Goal: Task Accomplishment & Management: Manage account settings

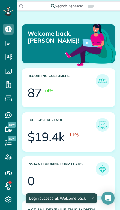
scroll to position [39, 87]
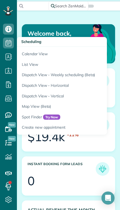
click at [25, 55] on link "Calendar View" at bounding box center [85, 53] width 136 height 13
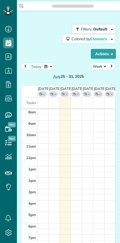
scroll to position [2, 2]
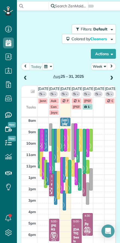
click at [99, 67] on button "Week" at bounding box center [99, 66] width 16 height 7
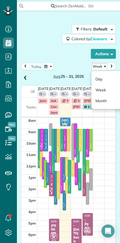
click at [98, 80] on link "Day" at bounding box center [112, 79] width 43 height 11
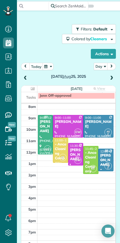
click at [33, 66] on button "today" at bounding box center [36, 66] width 14 height 7
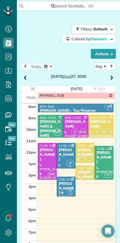
click at [115, 74] on div "Wednesday Aug 27, 2025" at bounding box center [68, 72] width 95 height 19
click at [46, 161] on div "[PERSON_NAME]" at bounding box center [47, 155] width 16 height 14
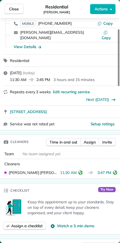
scroll to position [43, 0]
click at [11, 9] on span "Close" at bounding box center [14, 8] width 10 height 5
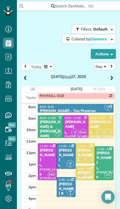
scroll to position [221, 17]
click at [112, 76] on span at bounding box center [111, 78] width 6 height 5
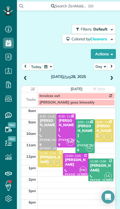
click at [115, 63] on div "Thursday Aug 28, 2025" at bounding box center [68, 72] width 95 height 19
click at [114, 76] on span at bounding box center [111, 78] width 6 height 5
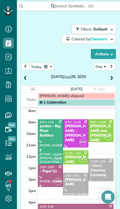
click at [115, 63] on div "Friday Aug 29, 2025" at bounding box center [68, 72] width 95 height 19
click at [110, 76] on span at bounding box center [111, 78] width 6 height 5
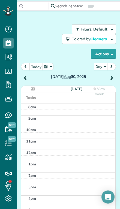
click at [112, 74] on span at bounding box center [111, 78] width 6 height 8
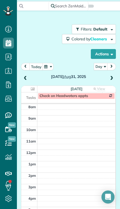
click at [109, 76] on span at bounding box center [111, 78] width 6 height 5
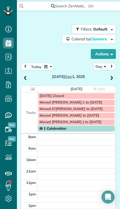
click at [110, 76] on span at bounding box center [111, 78] width 6 height 5
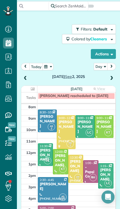
click at [108, 168] on div "Breanna Leingang" at bounding box center [106, 175] width 12 height 14
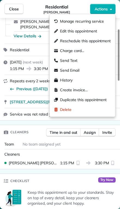
click at [62, 30] on span "Edit this appointment" at bounding box center [78, 30] width 37 height 5
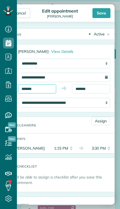
click at [35, 90] on input "*******" at bounding box center [37, 88] width 38 height 9
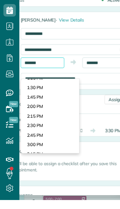
scroll to position [437, 0]
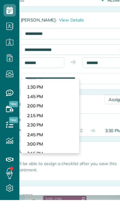
click at [28, 80] on body "Dashboard Scheduling Calendar View List View Dispatch View - Weekly scheduling …" at bounding box center [60, 104] width 120 height 209
type input "*******"
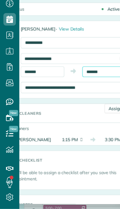
click at [85, 84] on input "*******" at bounding box center [91, 88] width 38 height 9
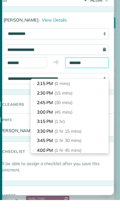
scroll to position [33, 0]
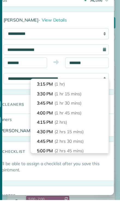
click at [42, 145] on li "4:30 PM (2 hrs 15 mins)" at bounding box center [76, 149] width 68 height 8
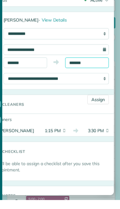
click at [72, 84] on input "*******" at bounding box center [91, 88] width 38 height 9
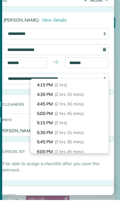
click at [42, 104] on li "4:15 PM (2 hrs)" at bounding box center [76, 108] width 68 height 8
type input "*******"
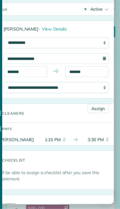
scroll to position [0, 0]
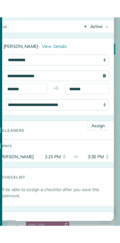
scroll to position [243, 17]
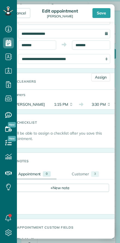
click at [101, 13] on div "Save" at bounding box center [101, 13] width 18 height 10
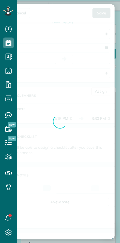
scroll to position [29, 0]
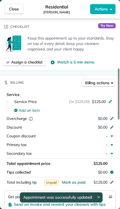
scroll to position [205, 0]
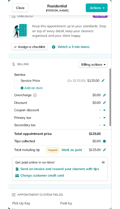
scroll to position [243, 17]
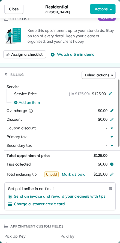
click at [13, 8] on span "Close" at bounding box center [14, 8] width 10 height 5
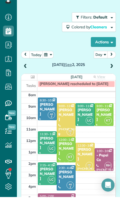
scroll to position [221, 17]
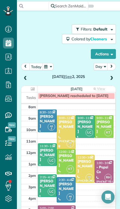
click at [112, 76] on span at bounding box center [111, 78] width 6 height 5
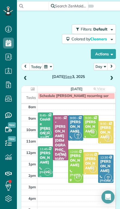
click at [114, 76] on span at bounding box center [111, 78] width 6 height 5
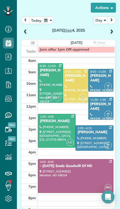
scroll to position [46, 0]
